Goal: Information Seeking & Learning: Learn about a topic

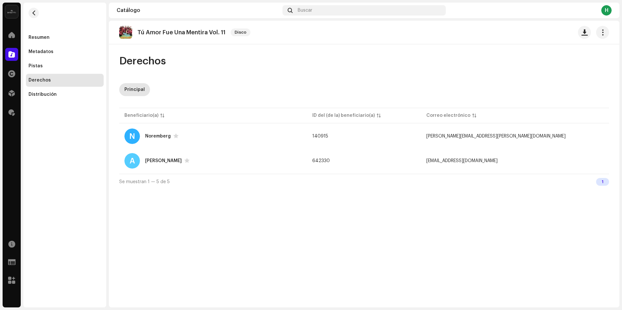
click at [39, 14] on re-m-nav-back at bounding box center [34, 17] width 16 height 28
click at [36, 14] on span "button" at bounding box center [33, 12] width 5 height 5
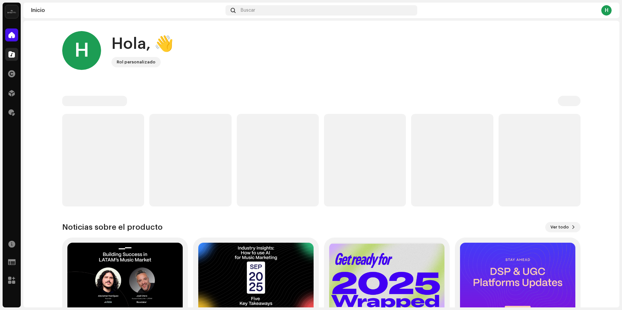
click at [7, 53] on div at bounding box center [11, 54] width 13 height 13
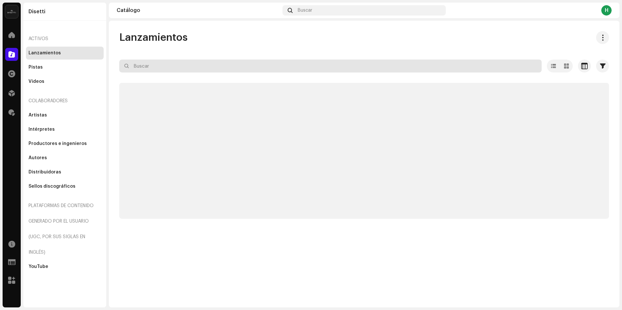
click at [201, 68] on input "text" at bounding box center [330, 66] width 422 height 13
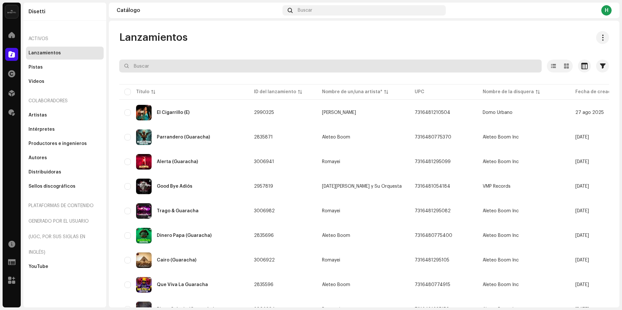
paste input "Más Sabe el Diablo"
type input "Más Sabe el Diablo"
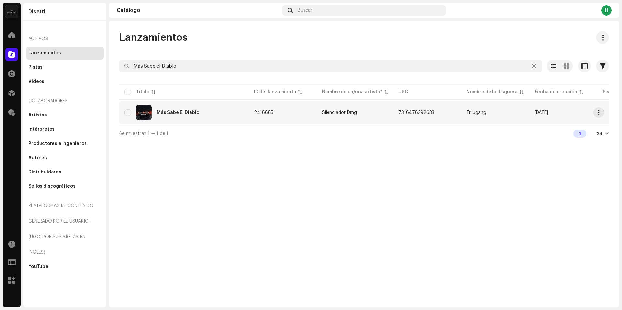
click at [221, 109] on div "Más Sabe El Diablo" at bounding box center [183, 113] width 119 height 16
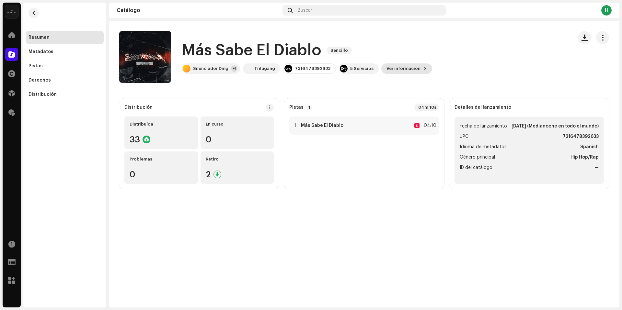
click at [408, 68] on span "Ver información" at bounding box center [403, 68] width 34 height 13
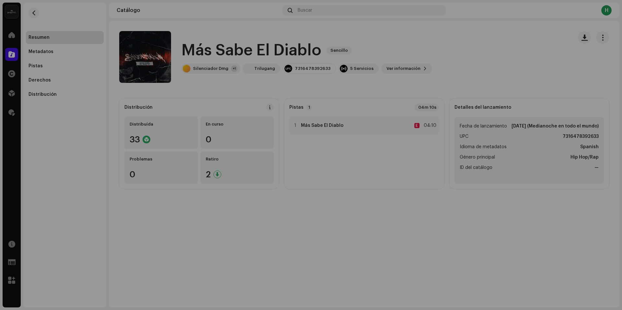
click at [449, 62] on div "Más Sabe El Diablo 2418885 Metadatos Distribución Idioma de metadatos Spanish T…" at bounding box center [311, 155] width 622 height 310
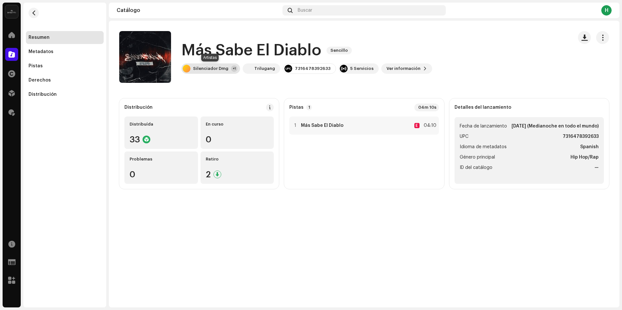
click at [219, 70] on div "Silenciador Dmg" at bounding box center [210, 68] width 35 height 5
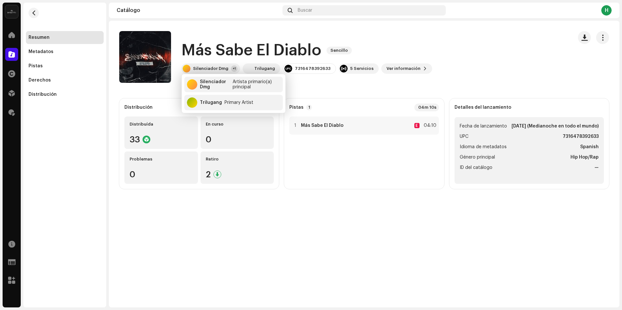
click at [362, 84] on catalog-releases-details-overview "Más Sabe El Diablo Sencillo Más Sabe El Diablo Sencillo Silenciador Dmg +1 Tril…" at bounding box center [364, 110] width 510 height 179
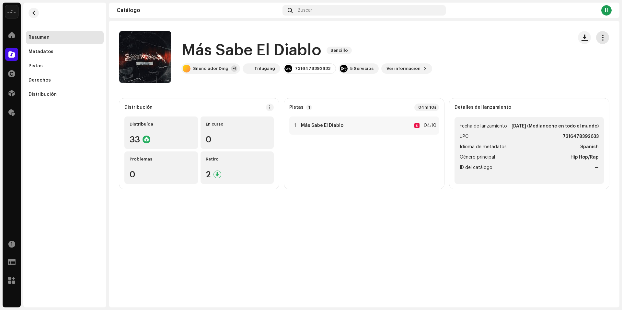
click at [599, 37] on span "button" at bounding box center [602, 37] width 6 height 5
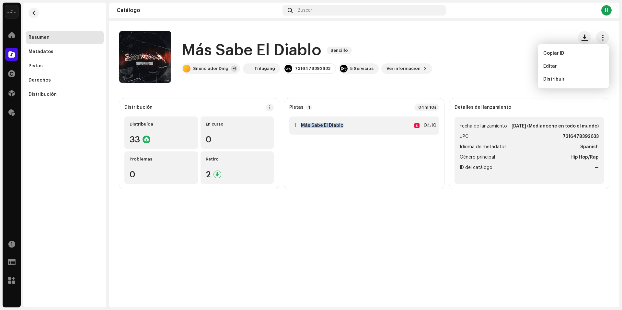
click at [372, 123] on div "1 Más Sabe El Diablo E 04:10" at bounding box center [363, 126] width 149 height 18
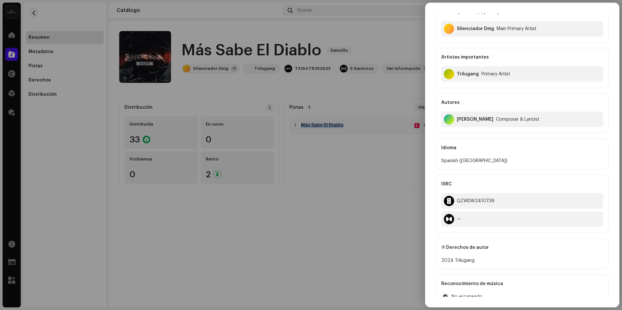
scroll to position [135, 0]
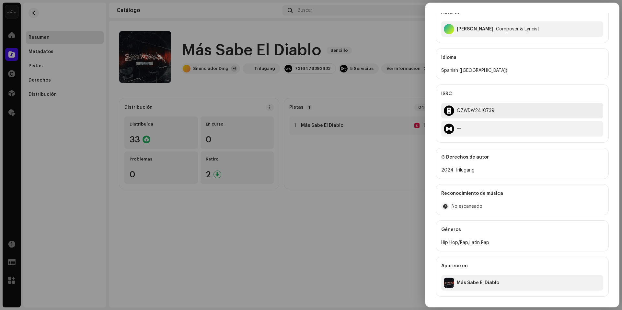
click at [451, 115] on div at bounding box center [449, 111] width 10 height 10
click at [449, 111] on div at bounding box center [449, 111] width 10 height 10
click at [451, 132] on div at bounding box center [449, 129] width 10 height 10
click at [254, 222] on div at bounding box center [311, 155] width 622 height 310
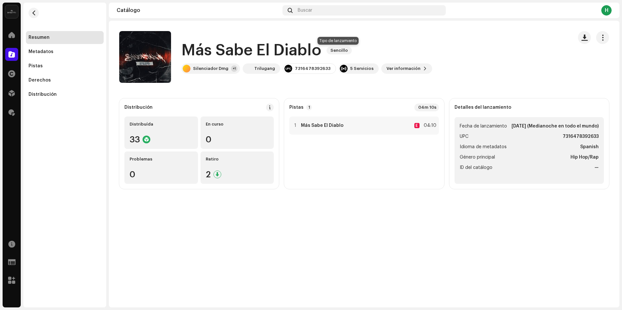
click at [333, 48] on span "Sencillo" at bounding box center [338, 51] width 25 height 8
click at [271, 107] on span at bounding box center [269, 107] width 5 height 5
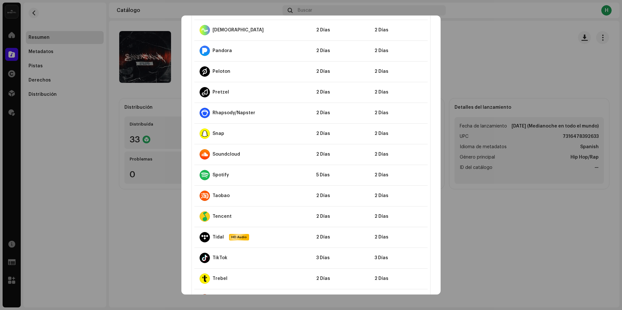
scroll to position [617, 0]
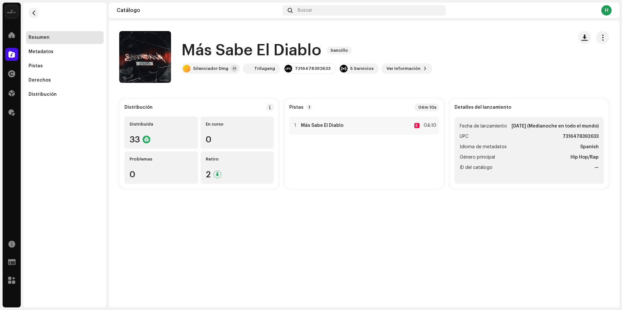
click at [479, 86] on div "Directrices de la PSD sobre el plazo de transmisión Solemos transmitir sus lanz…" at bounding box center [311, 155] width 622 height 310
click at [374, 131] on div "1 Más Sabe El Diablo E 04:10" at bounding box center [363, 126] width 149 height 18
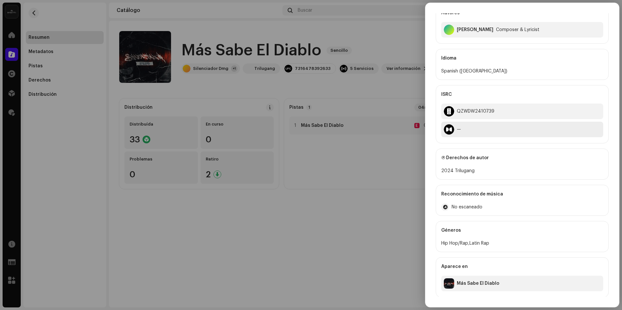
scroll to position [135, 0]
click at [341, 220] on div at bounding box center [311, 155] width 622 height 310
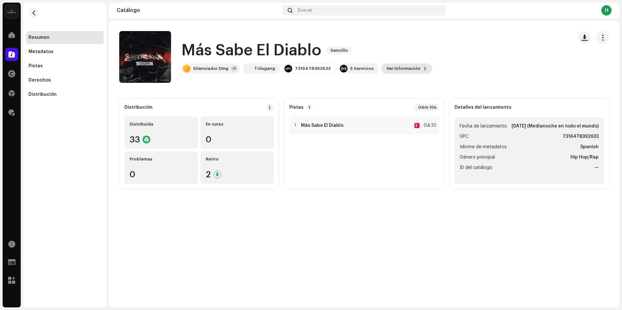
click at [423, 68] on span at bounding box center [425, 68] width 4 height 5
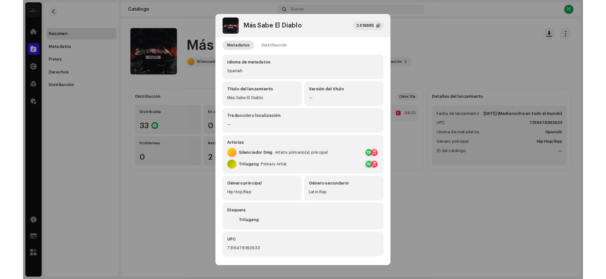
scroll to position [0, 0]
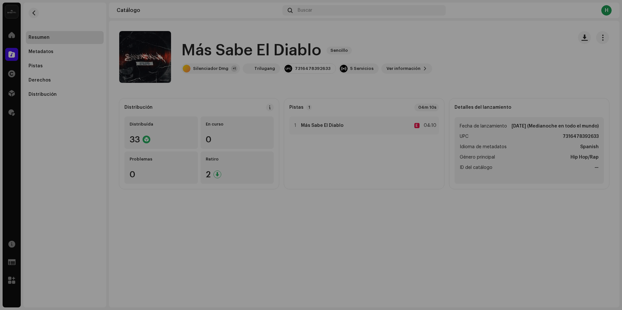
click at [466, 51] on div "Más Sabe El Diablo 2418885 Metadatos Distribución Idioma de metadatos Spanish T…" at bounding box center [311, 155] width 622 height 310
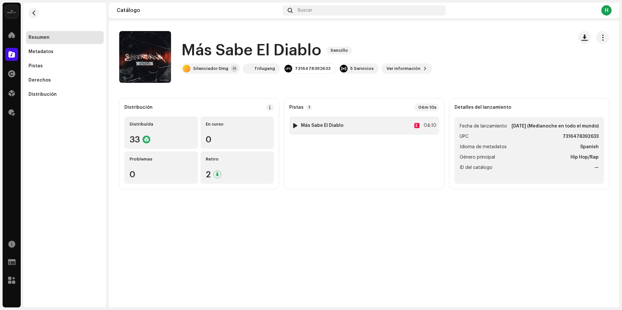
click at [294, 126] on div at bounding box center [295, 125] width 5 height 5
click at [186, 295] on span at bounding box center [188, 294] width 4 height 5
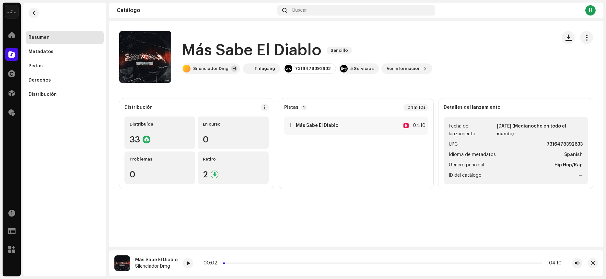
click at [267, 51] on h1 "Más Sabe El Diablo" at bounding box center [251, 50] width 140 height 21
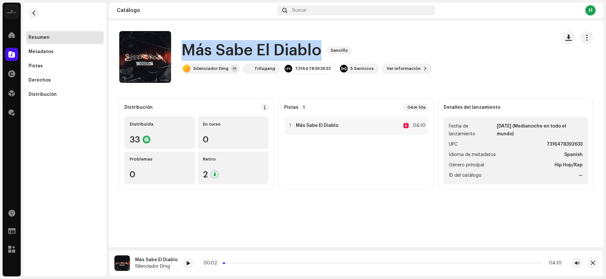
click at [267, 51] on h1 "Más Sabe El Diablo" at bounding box center [251, 50] width 140 height 21
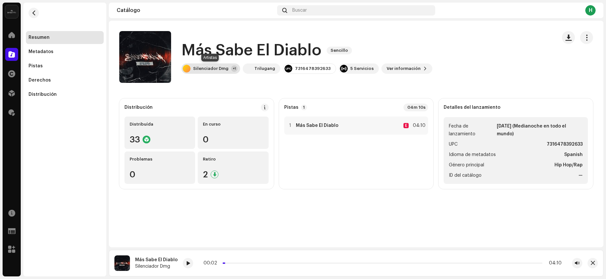
click at [217, 68] on div "Silenciador Dmg" at bounding box center [210, 68] width 35 height 5
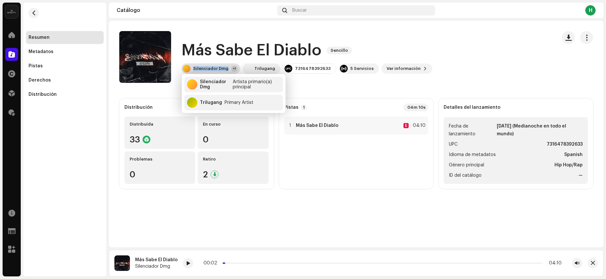
click at [217, 68] on div "Silenciador Dmg" at bounding box center [210, 68] width 35 height 5
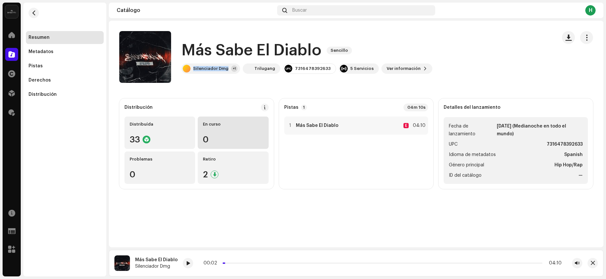
copy div "Silenciador Dmg"
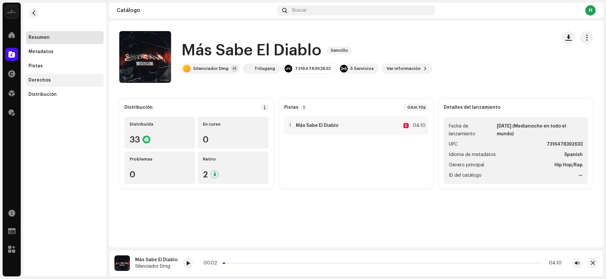
click at [66, 78] on div "Derechos" at bounding box center [64, 80] width 73 height 5
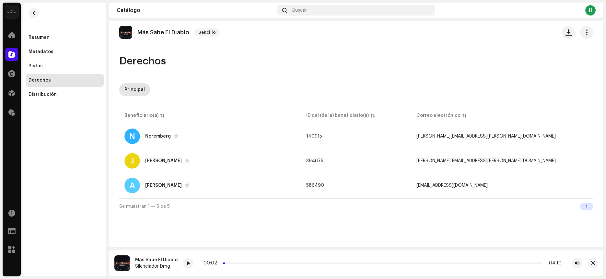
click at [39, 13] on re-m-nav-back at bounding box center [34, 17] width 16 height 28
click at [36, 13] on span "button" at bounding box center [33, 12] width 5 height 5
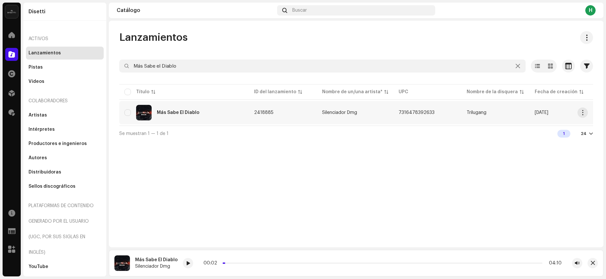
click at [283, 112] on td "2418885" at bounding box center [283, 112] width 68 height 23
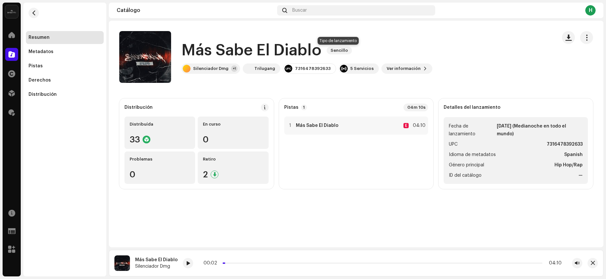
click at [340, 51] on span "Sencillo" at bounding box center [338, 51] width 25 height 8
click at [407, 65] on span "Ver información" at bounding box center [403, 68] width 34 height 13
click at [447, 64] on div "Más Sabe El Diablo 2418885 Metadatos Distribución Idioma de metadatos Spanish T…" at bounding box center [303, 139] width 606 height 279
click at [584, 42] on button "button" at bounding box center [586, 37] width 13 height 13
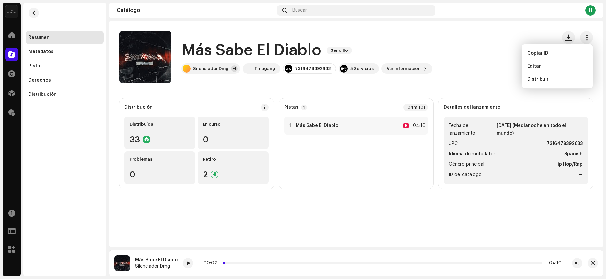
click at [181, 89] on catalog-releases-details-overview "Más Sabe El Diablo Sencillo Más Sabe El Diablo Sencillo Silenciador Dmg +1 Tril…" at bounding box center [356, 110] width 494 height 179
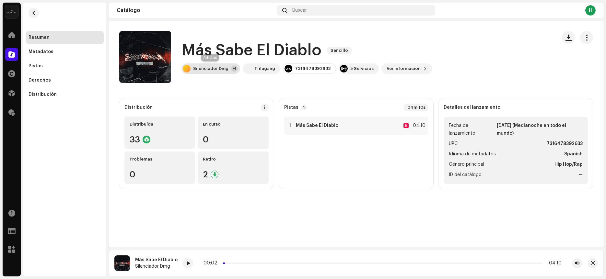
click at [221, 66] on div "Silenciador Dmg" at bounding box center [210, 68] width 35 height 5
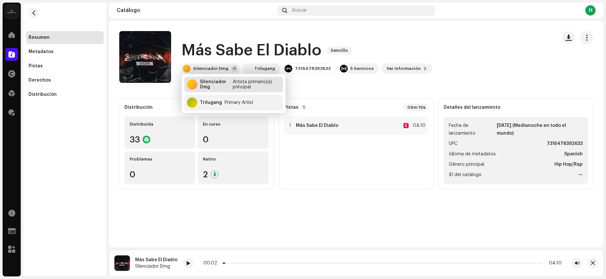
click at [249, 85] on div "Artista primario(a) principal" at bounding box center [257, 84] width 48 height 10
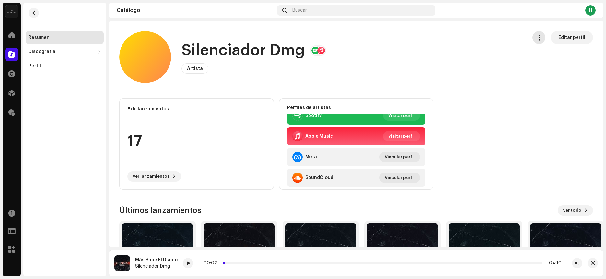
click at [536, 35] on span "button" at bounding box center [539, 37] width 6 height 5
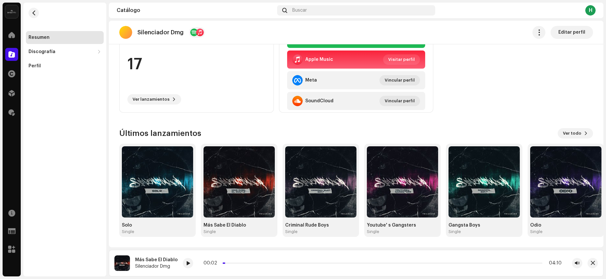
scroll to position [8, 0]
click at [31, 10] on button "button" at bounding box center [33, 13] width 10 height 10
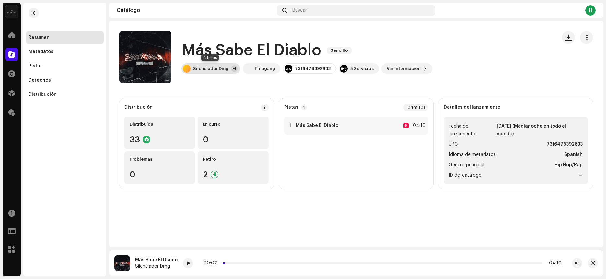
click at [206, 66] on div "Silenciador Dmg" at bounding box center [210, 68] width 35 height 5
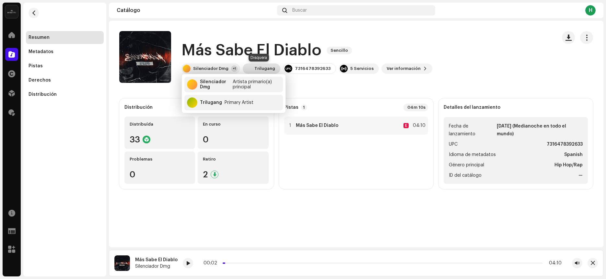
click at [266, 67] on div "Trilugang" at bounding box center [264, 68] width 21 height 5
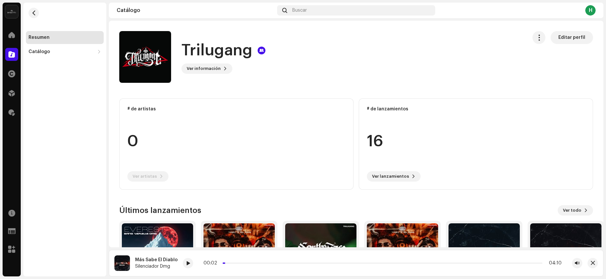
scroll to position [77, 0]
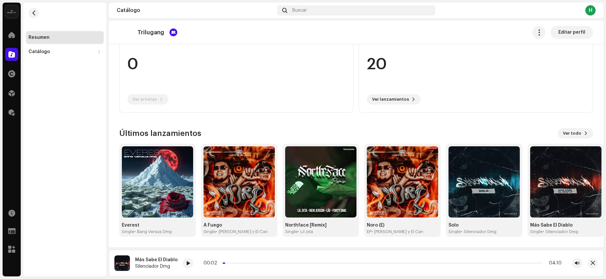
click at [37, 17] on re-m-nav-back at bounding box center [34, 17] width 16 height 28
click at [34, 16] on button "button" at bounding box center [33, 13] width 10 height 10
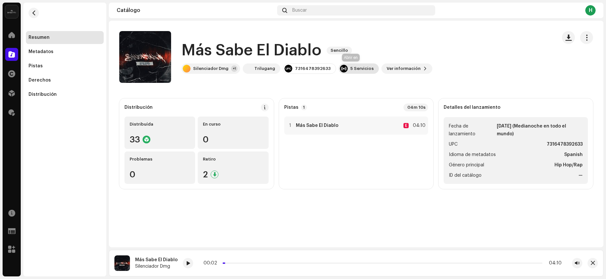
click at [351, 69] on div "5 Servicios" at bounding box center [361, 68] width 23 height 5
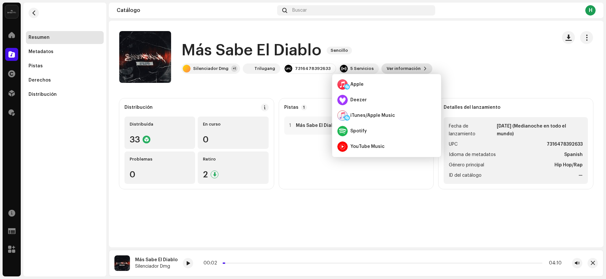
click at [397, 71] on span "Ver información" at bounding box center [403, 68] width 34 height 13
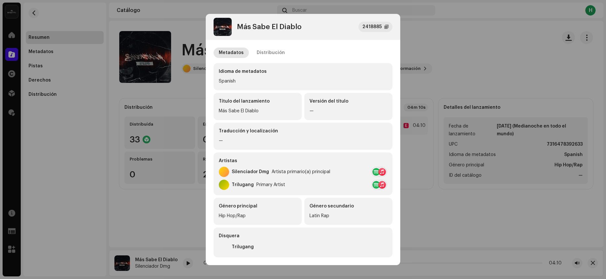
click at [266, 59] on div "Metadatos Distribución Idioma de metadatos Spanish Título del lanzamiento Más S…" at bounding box center [302, 197] width 179 height 299
click at [266, 56] on div "Distribución" at bounding box center [270, 53] width 28 height 10
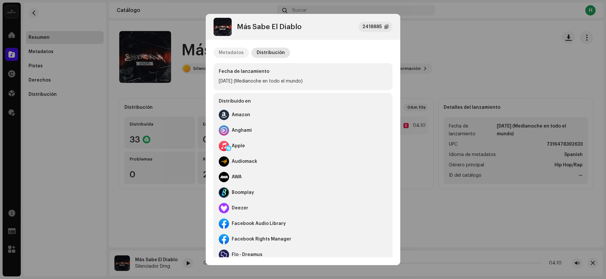
click at [235, 50] on div "Metadatos" at bounding box center [231, 53] width 25 height 10
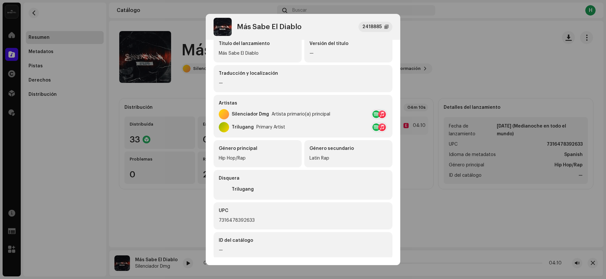
scroll to position [97, 0]
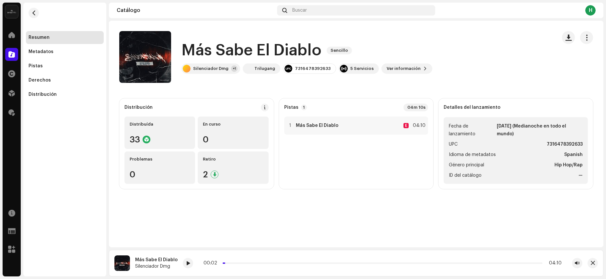
click at [481, 50] on div "Más Sabe El Diablo 2418885 Metadatos Distribución Idioma de metadatos Spanish T…" at bounding box center [303, 139] width 606 height 279
click at [56, 83] on div "Derechos" at bounding box center [64, 80] width 73 height 5
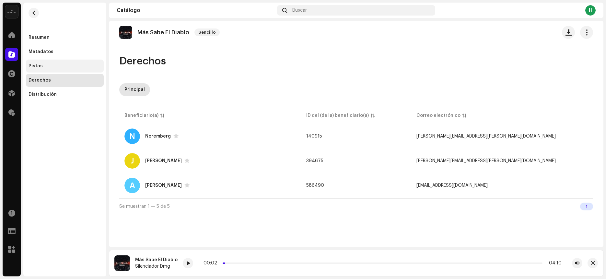
click at [56, 60] on div "Pistas" at bounding box center [65, 66] width 78 height 13
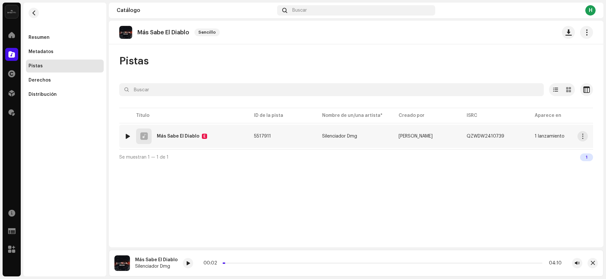
click at [237, 132] on div "1 Más Sabe El Diablo E" at bounding box center [183, 137] width 119 height 16
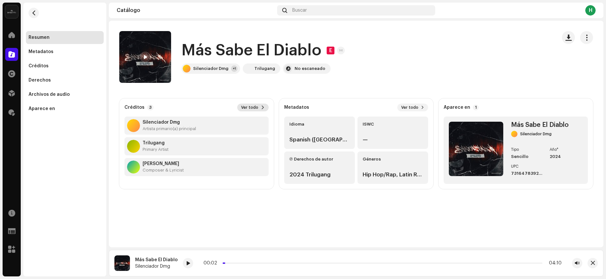
click at [249, 110] on button "Ver todo" at bounding box center [252, 108] width 31 height 8
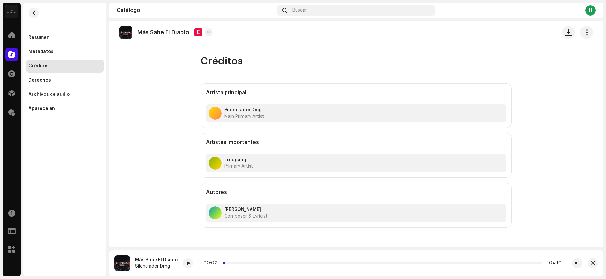
click at [83, 64] on div "Créditos" at bounding box center [64, 65] width 73 height 5
click at [35, 17] on button "button" at bounding box center [33, 13] width 10 height 10
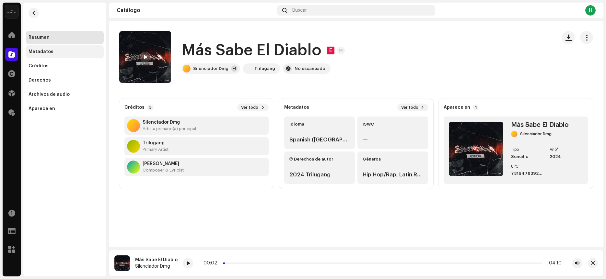
click at [67, 51] on div "Metadatos" at bounding box center [64, 51] width 73 height 5
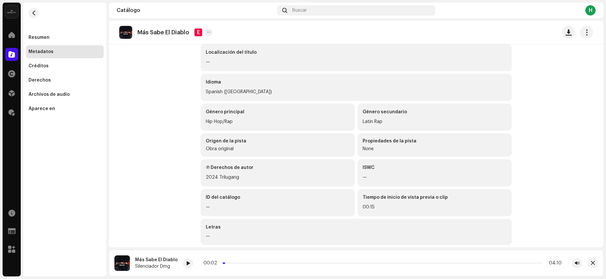
scroll to position [77, 0]
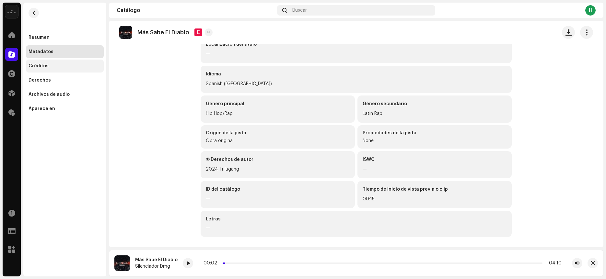
click at [67, 64] on div "Créditos" at bounding box center [64, 65] width 73 height 5
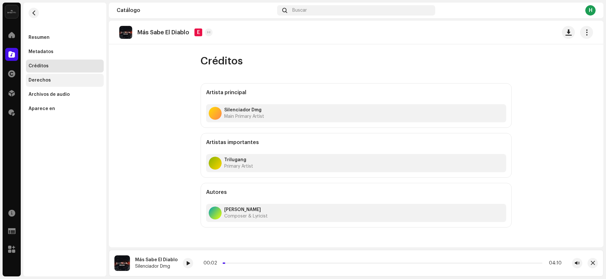
click at [59, 84] on div "Derechos" at bounding box center [65, 80] width 78 height 13
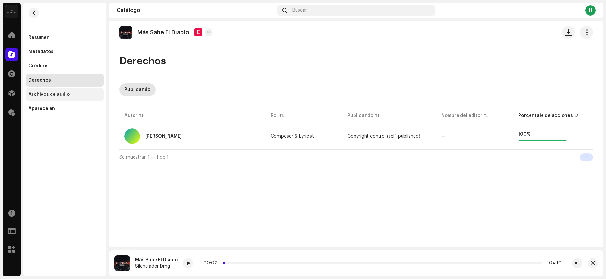
click at [45, 91] on div "Archivos de audio" at bounding box center [65, 94] width 78 height 13
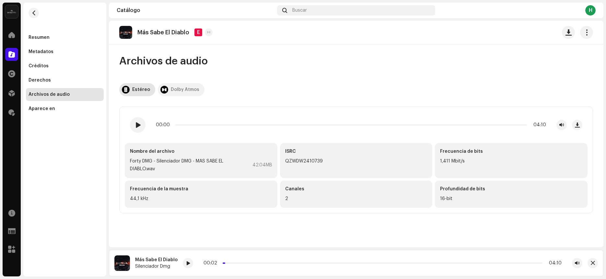
click at [168, 88] on div "Dolby Atmos" at bounding box center [179, 89] width 39 height 13
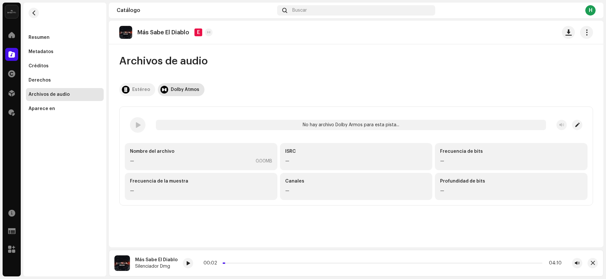
click at [128, 91] on div at bounding box center [126, 89] width 8 height 13
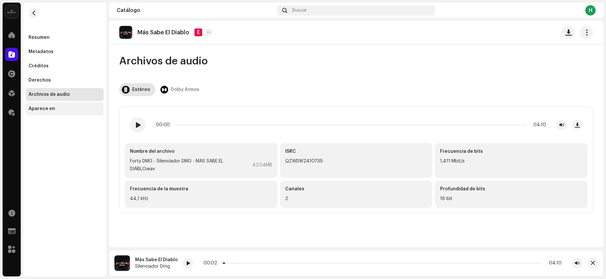
click at [69, 105] on div "Aparece en" at bounding box center [65, 108] width 78 height 13
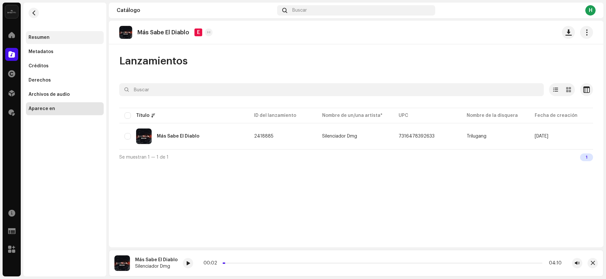
click at [64, 34] on div "Resumen" at bounding box center [65, 37] width 78 height 13
